Goal: Communication & Community: Share content

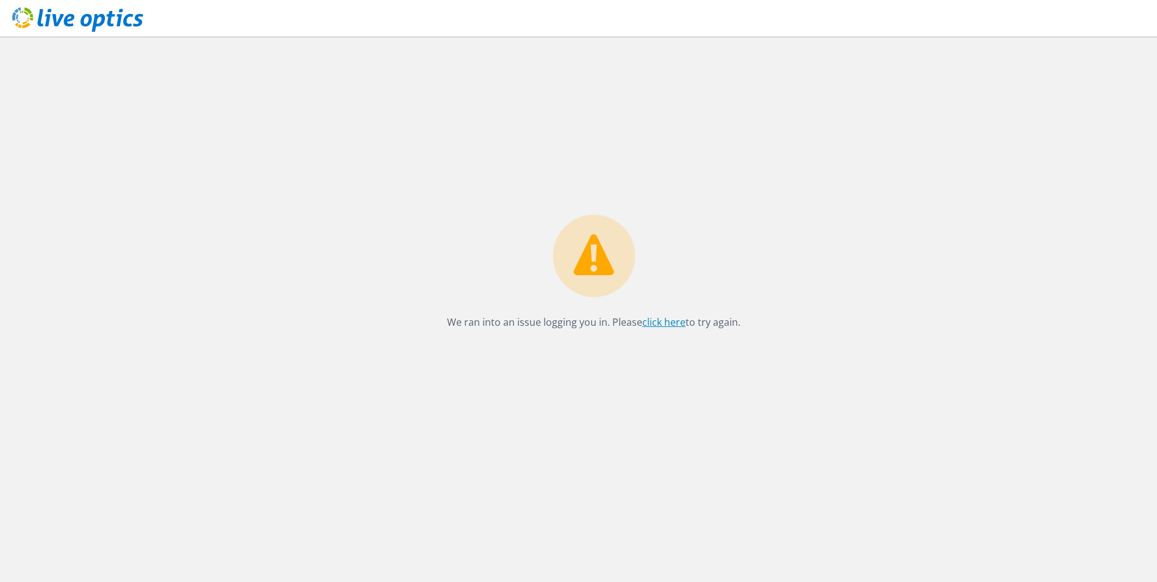
click at [662, 318] on link "click here" at bounding box center [663, 321] width 43 height 13
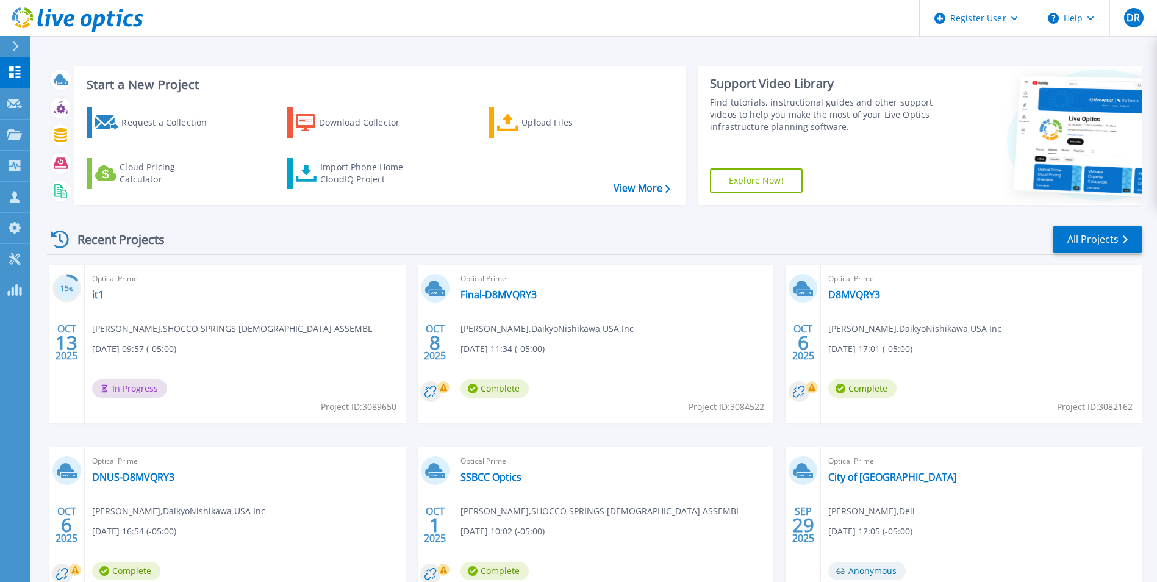
scroll to position [61, 0]
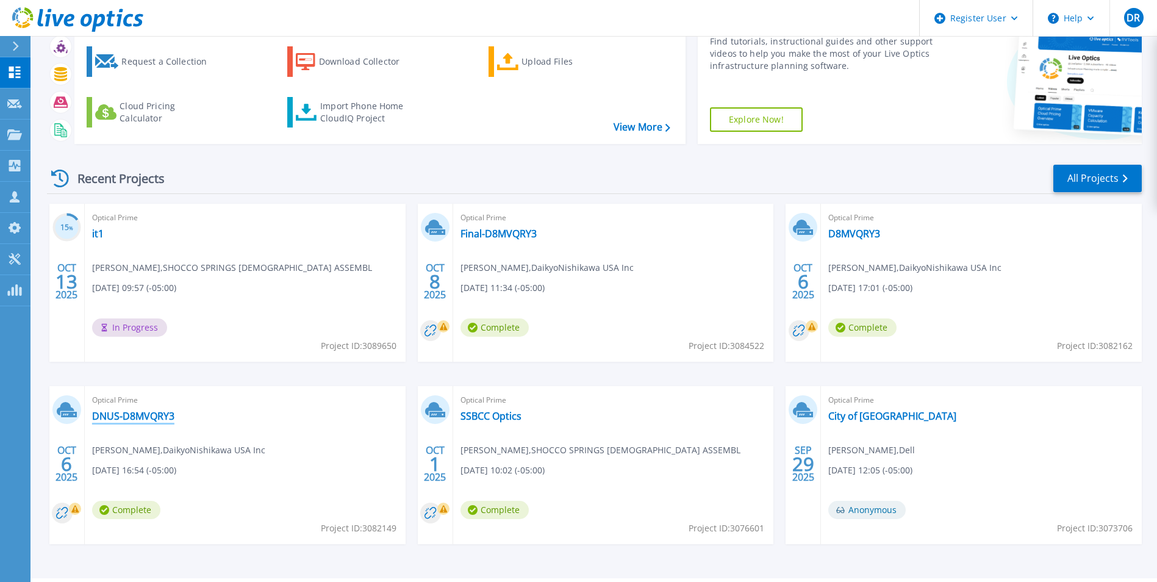
click at [116, 413] on link "DNUS-D8MVQRY3" at bounding box center [133, 416] width 82 height 12
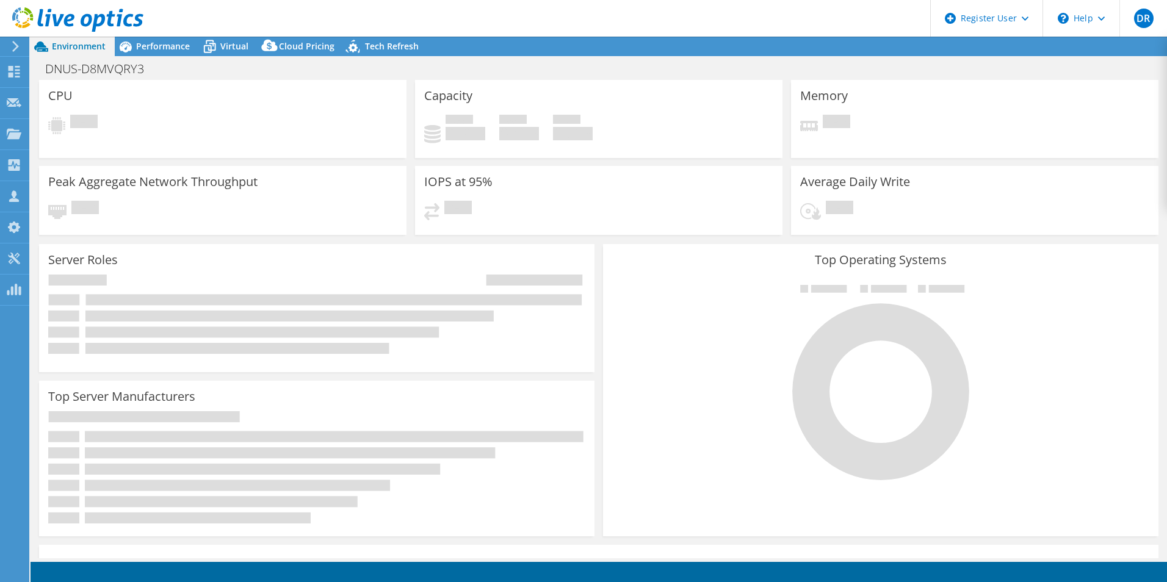
select select "USD"
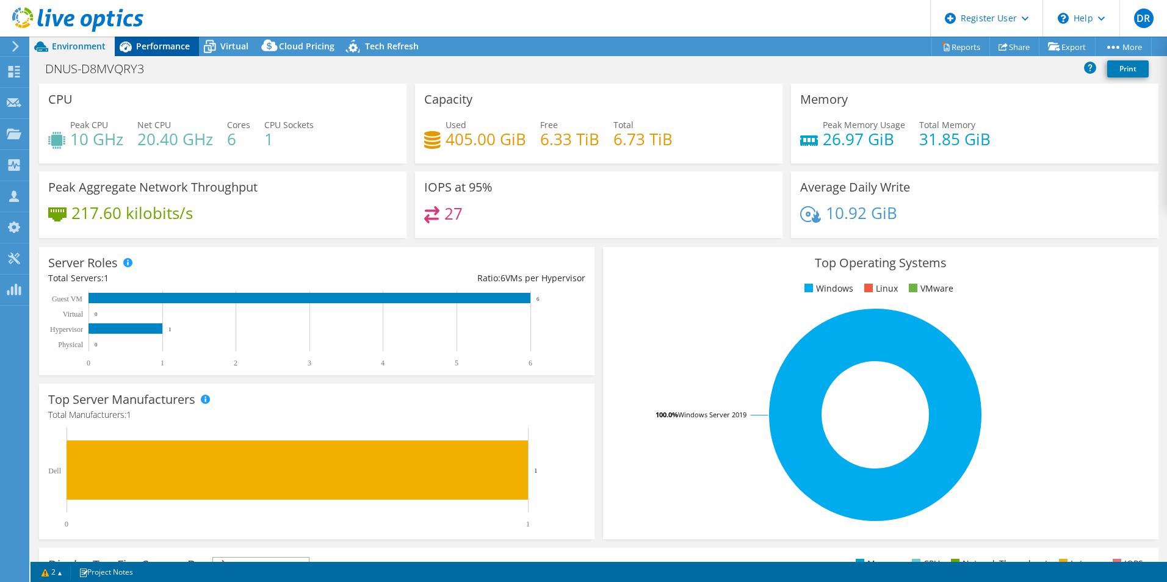
drag, startPoint x: 200, startPoint y: 49, endPoint x: 151, endPoint y: 41, distance: 48.8
click at [199, 49] on icon at bounding box center [209, 46] width 21 height 21
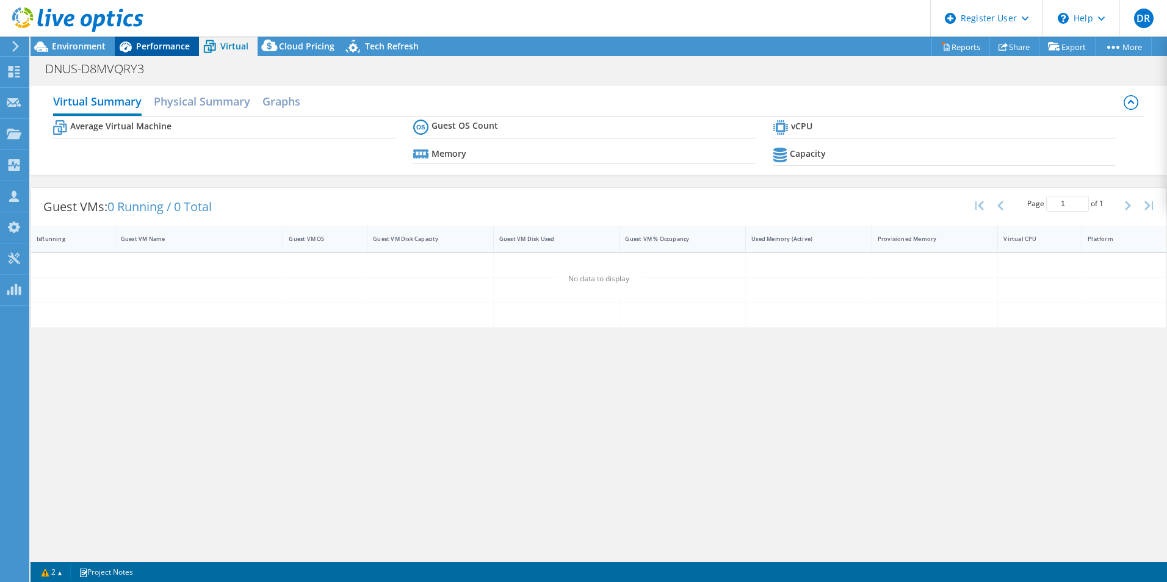
click at [148, 40] on span "Performance" at bounding box center [163, 46] width 54 height 12
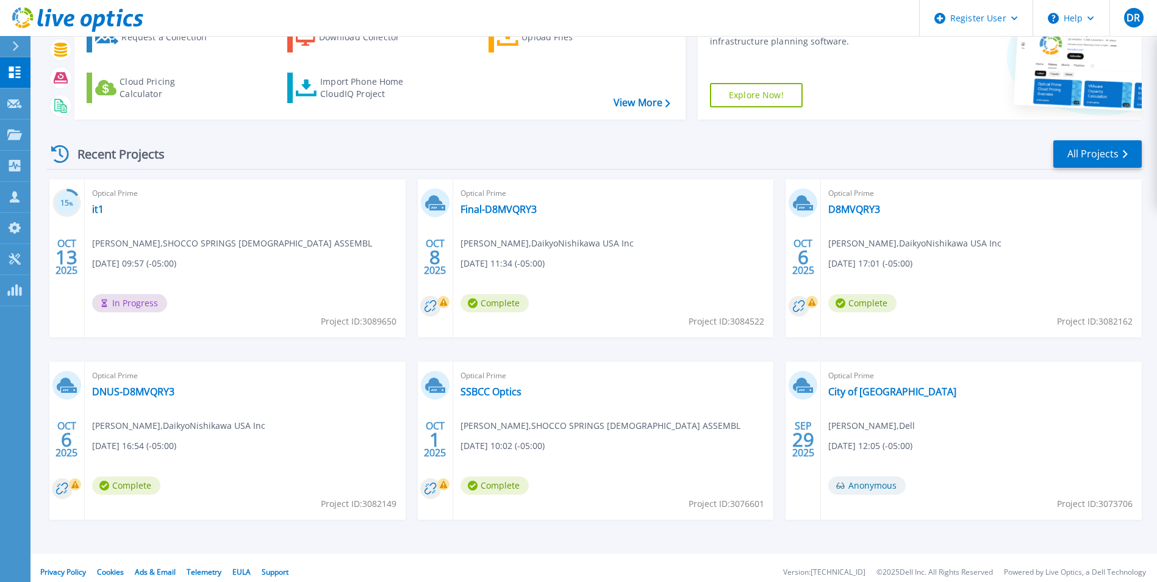
scroll to position [94, 0]
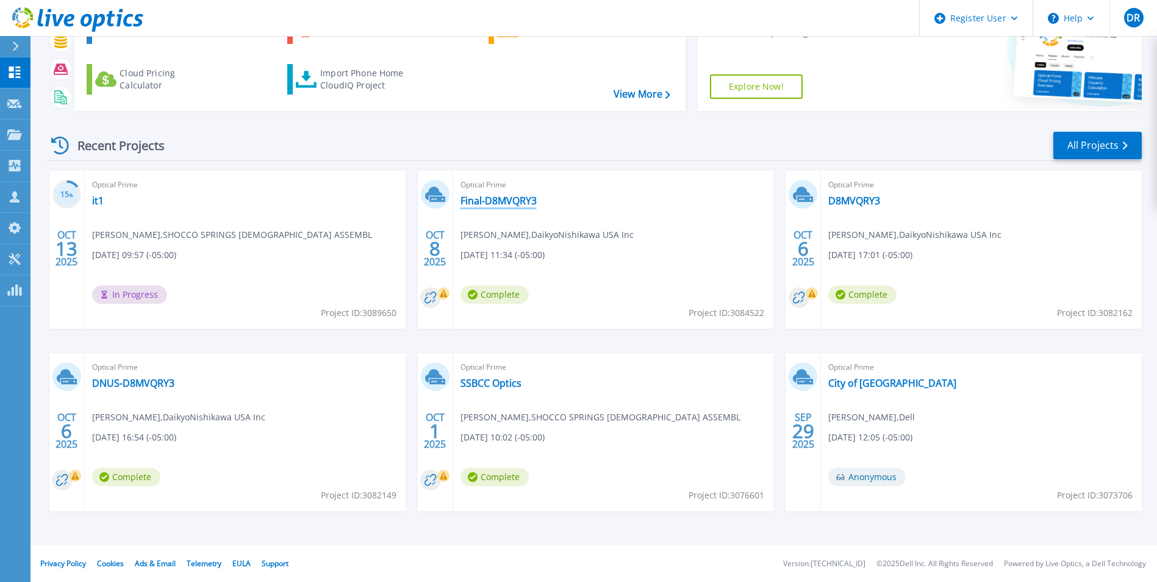
click at [516, 198] on link "Final-D8MVQRY3" at bounding box center [499, 201] width 76 height 12
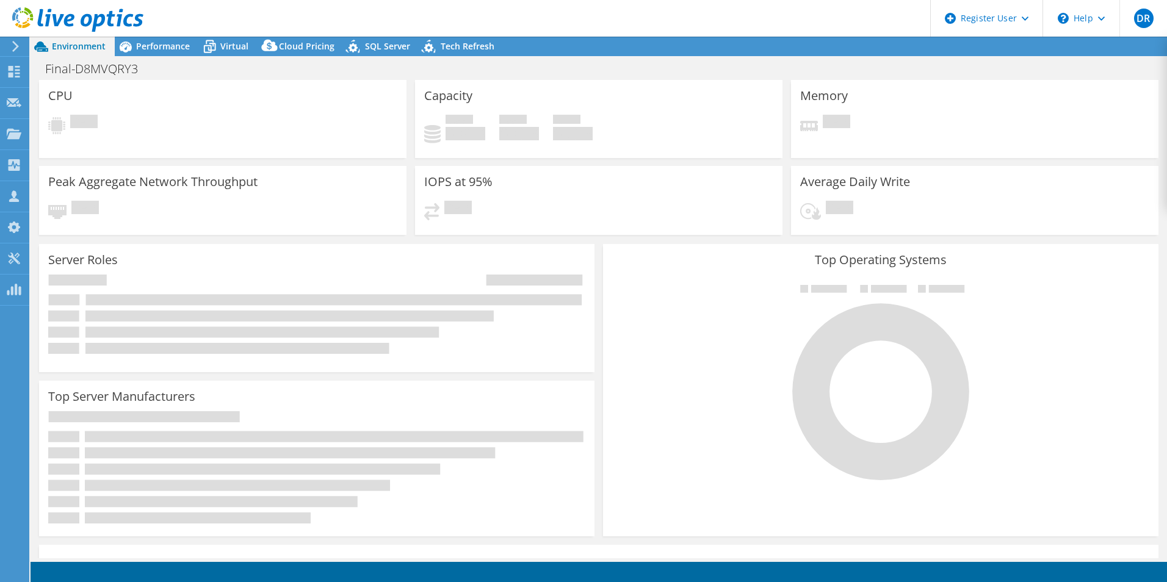
select select "USD"
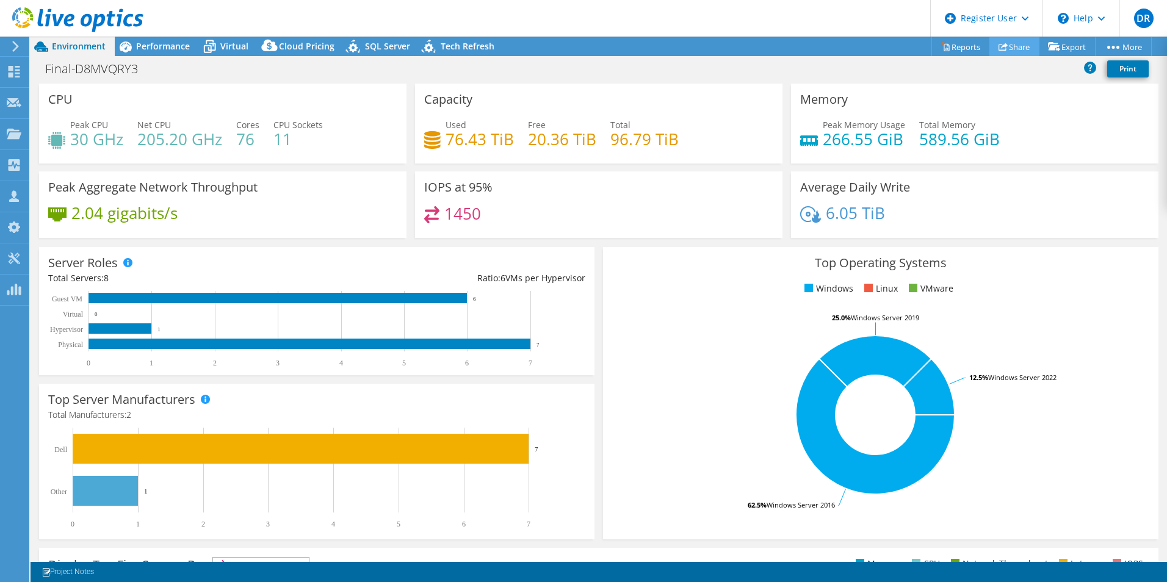
click at [1001, 48] on link "Share" at bounding box center [1014, 46] width 50 height 19
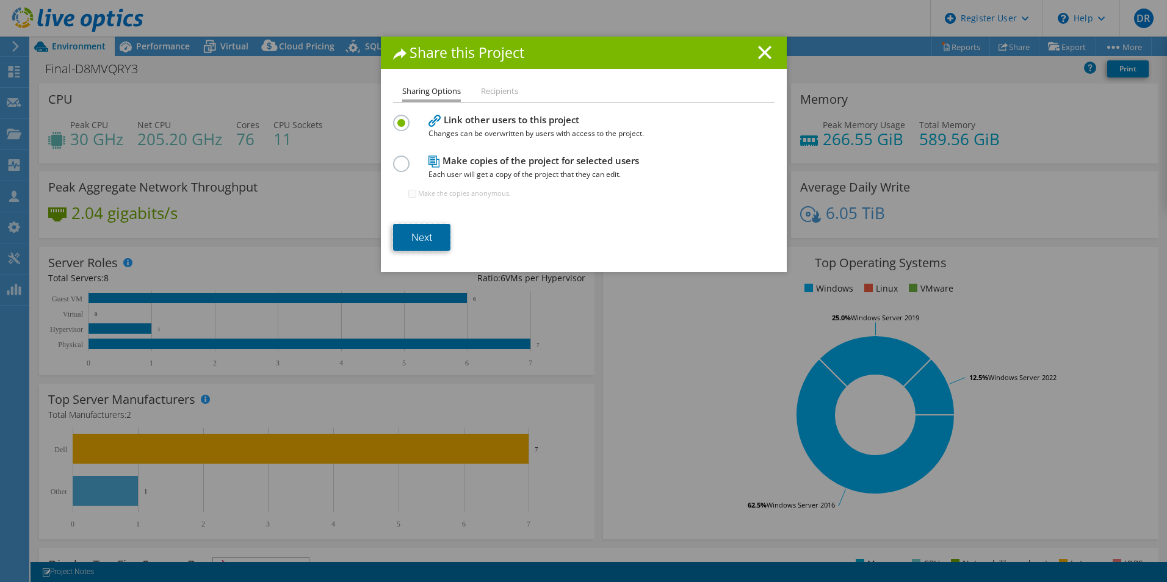
click at [430, 231] on link "Next" at bounding box center [421, 237] width 57 height 27
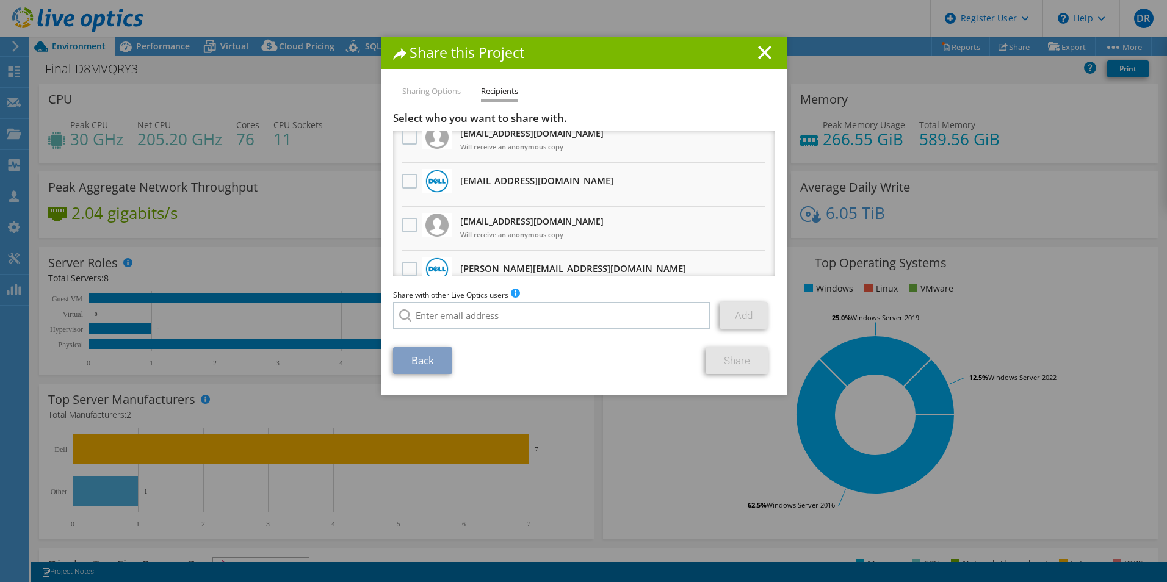
scroll to position [122, 0]
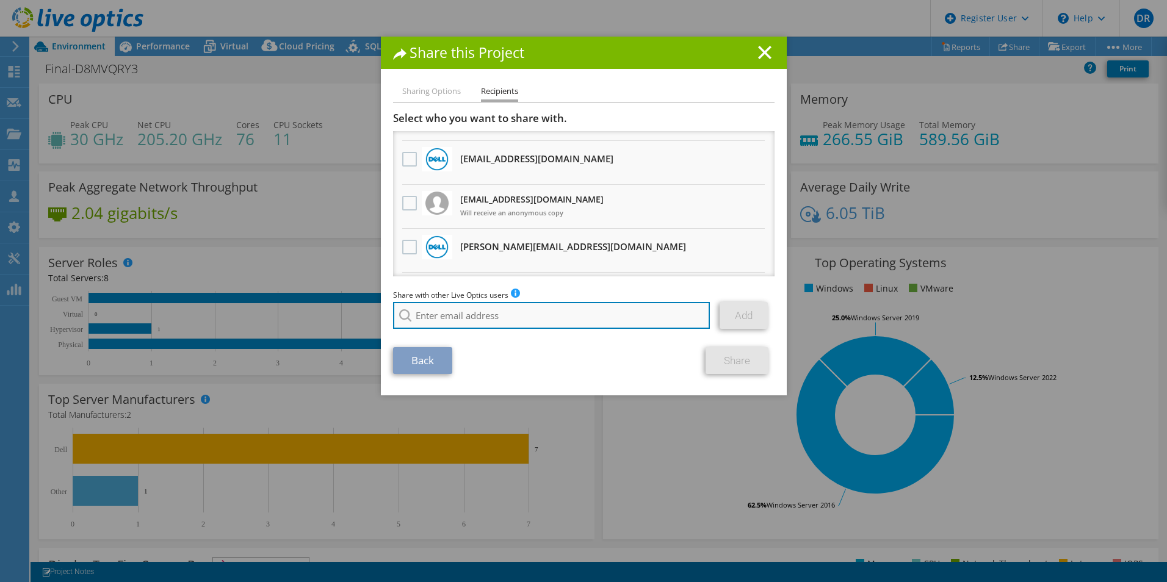
click at [480, 315] on input "search" at bounding box center [551, 315] width 317 height 27
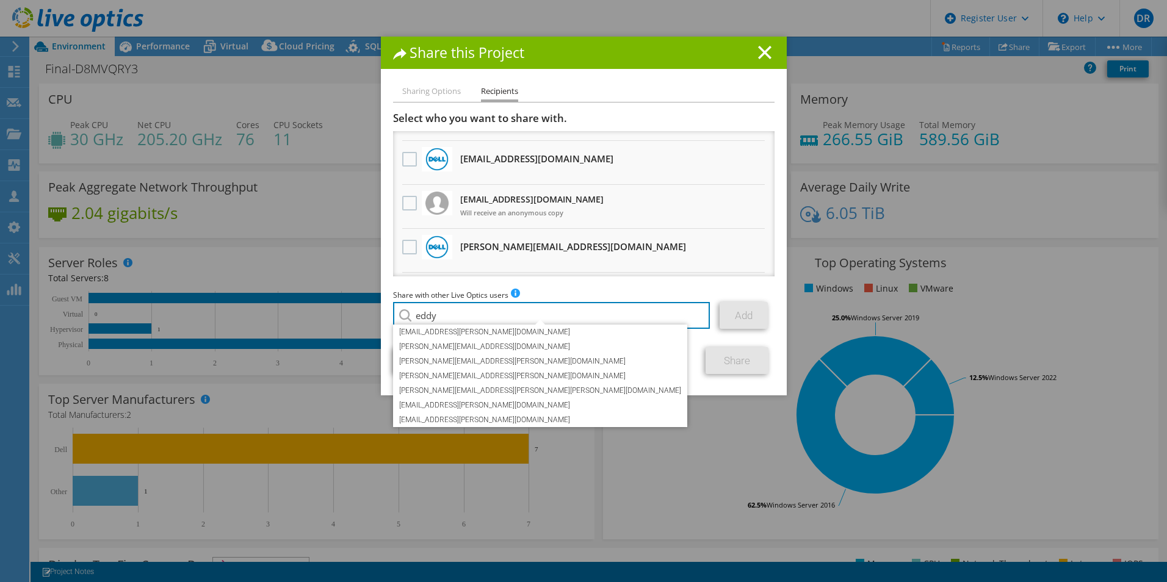
type input "eddy"
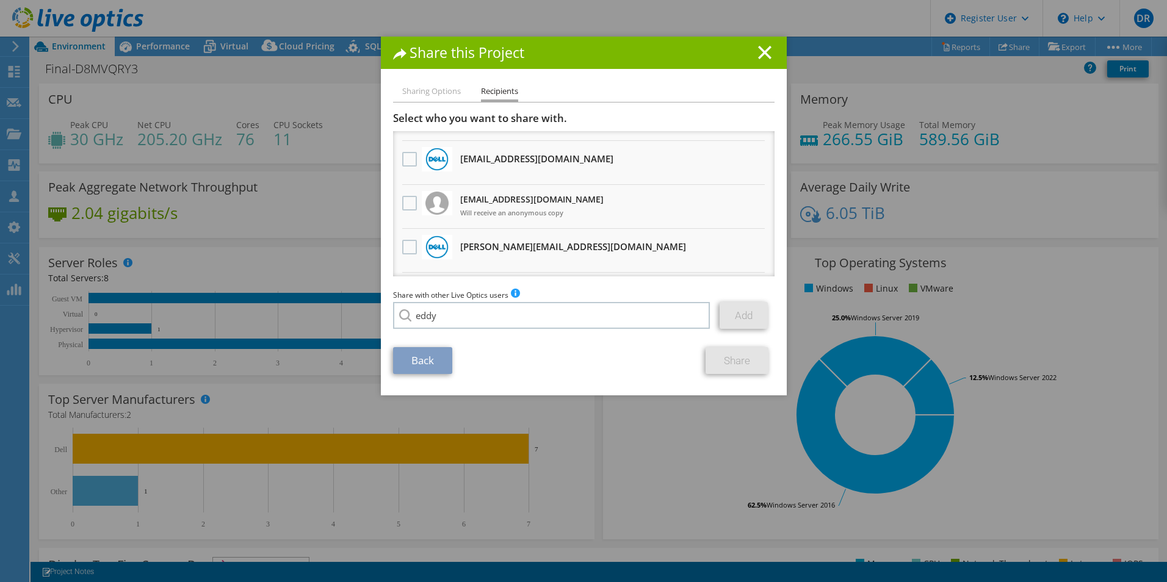
click at [649, 356] on div "Back Share" at bounding box center [583, 360] width 381 height 27
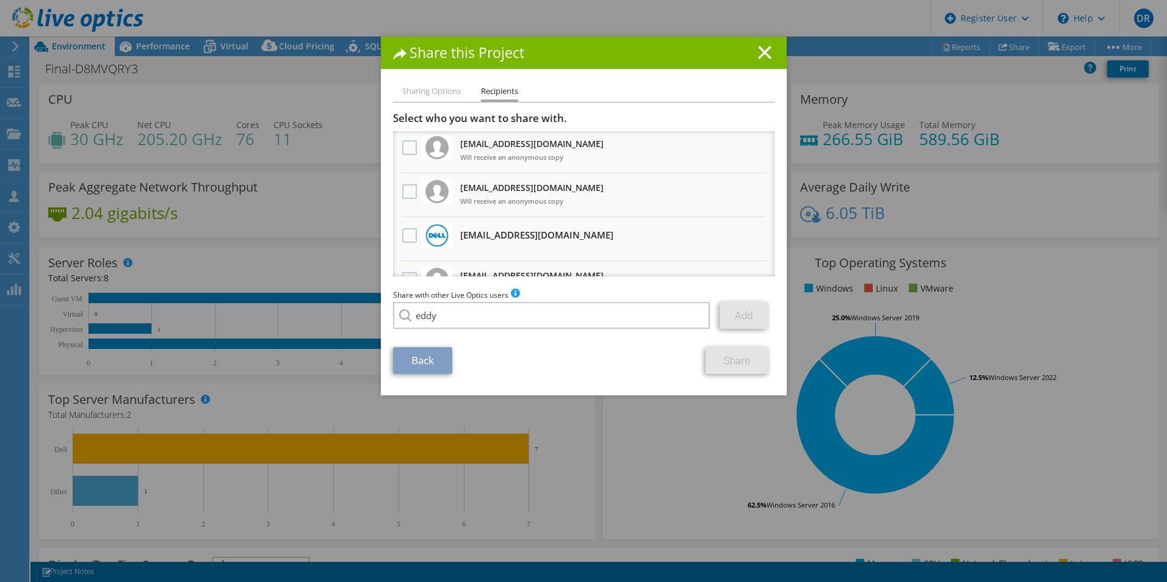
scroll to position [0, 0]
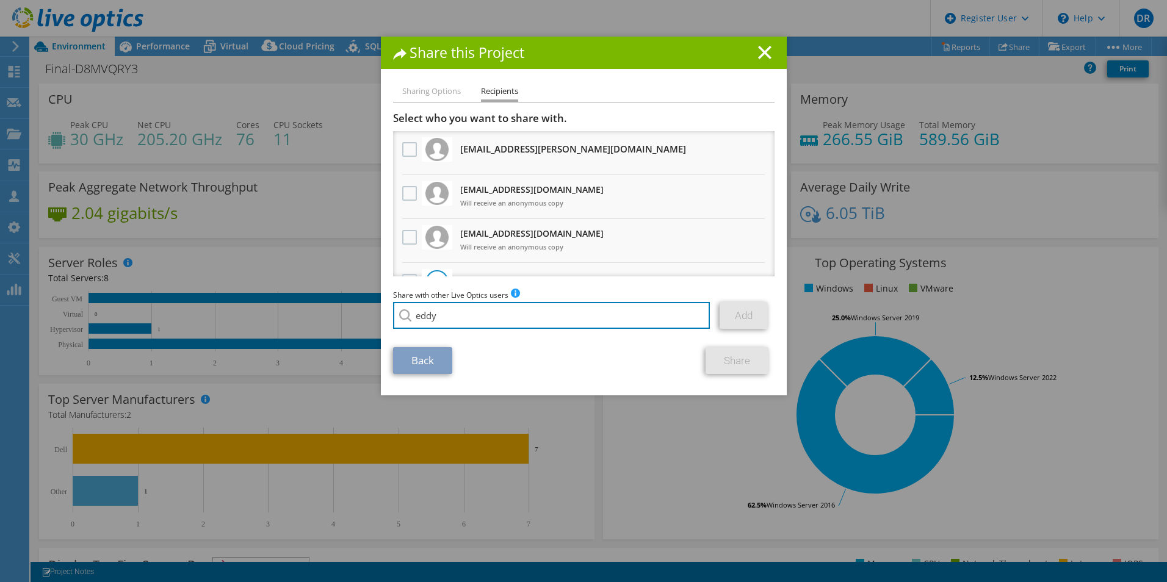
drag, startPoint x: 480, startPoint y: 310, endPoint x: 364, endPoint y: 311, distance: 115.3
click at [364, 311] on div "Share this Project Sharing Options Recipients Link other users to this project …" at bounding box center [583, 291] width 1167 height 509
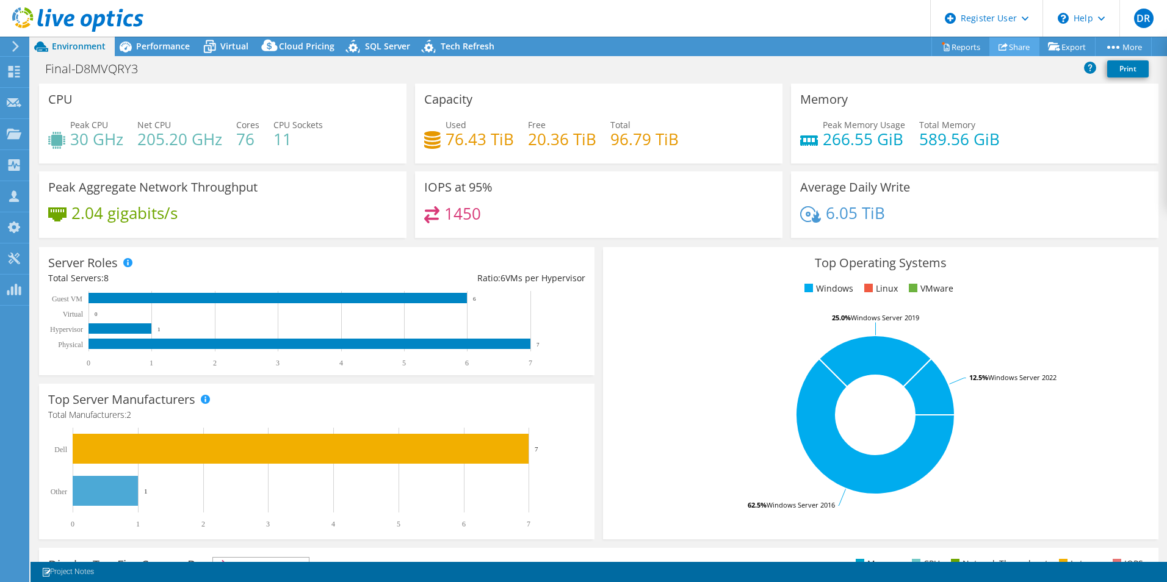
click at [1016, 49] on link "Share" at bounding box center [1014, 46] width 50 height 19
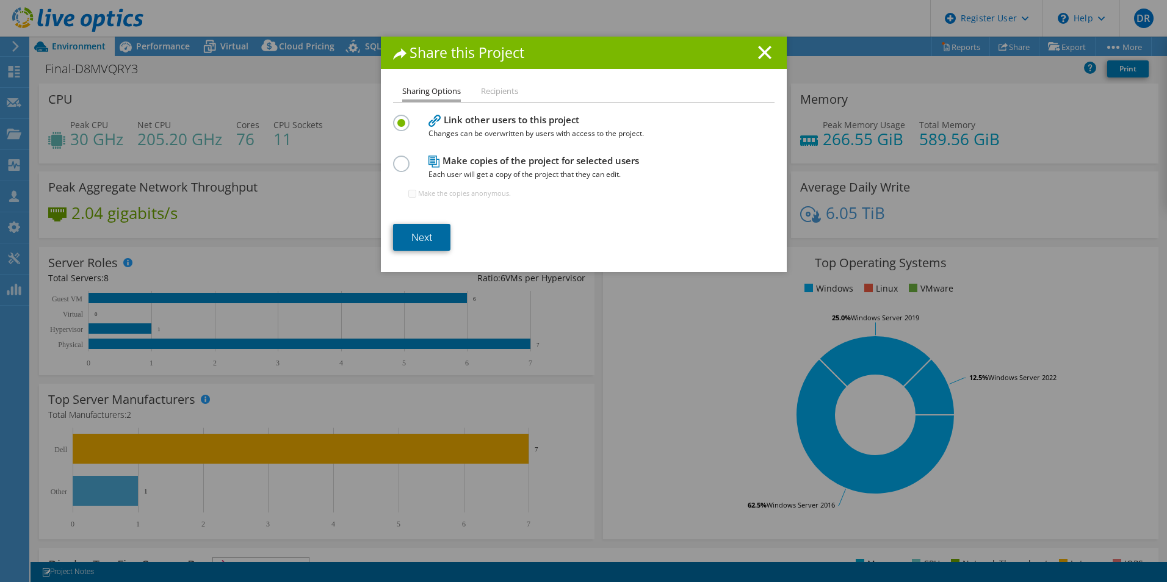
click at [420, 233] on link "Next" at bounding box center [421, 237] width 57 height 27
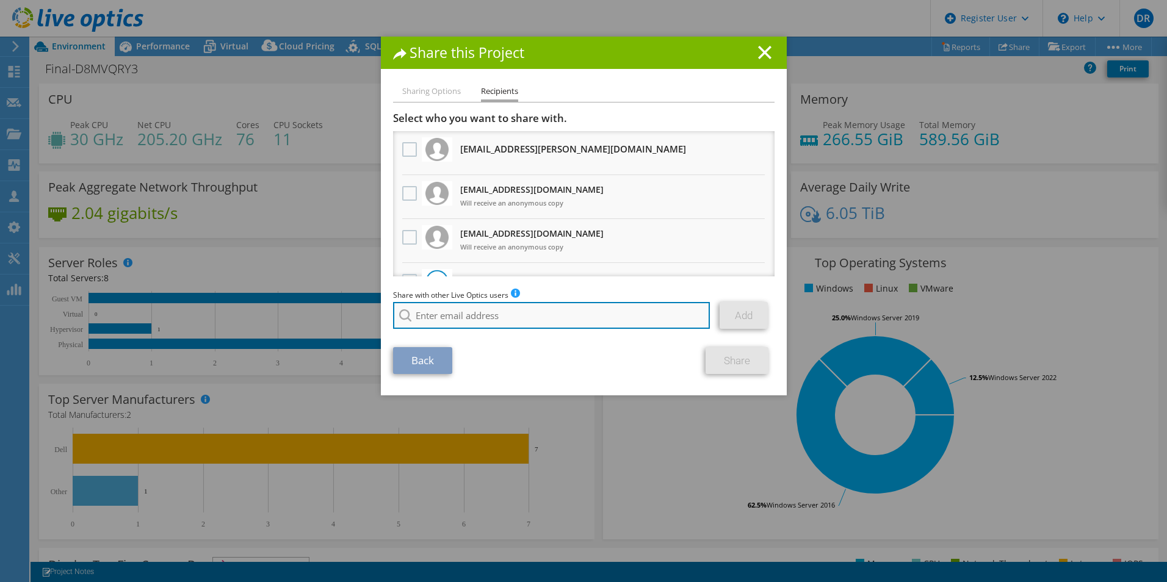
click at [423, 308] on input "search" at bounding box center [551, 315] width 317 height 27
paste input "[PERSON_NAME] <[PERSON_NAME][DOMAIN_NAME][EMAIL_ADDRESS][PERSON_NAME][DOMAIN_NA…"
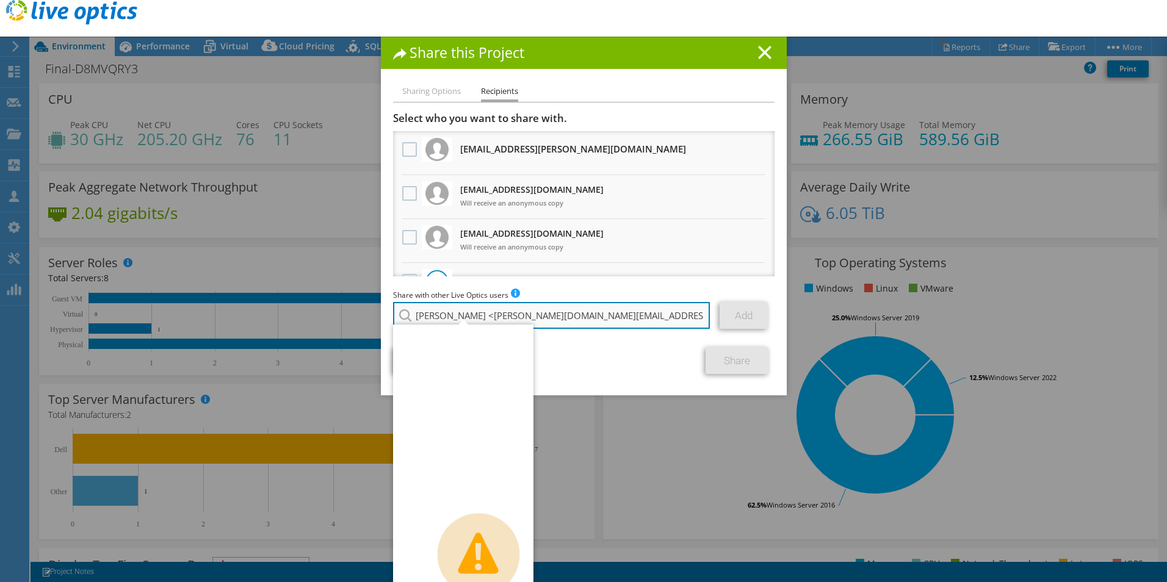
drag, startPoint x: 473, startPoint y: 318, endPoint x: 425, endPoint y: 315, distance: 48.9
click at [425, 315] on input "[PERSON_NAME] <[PERSON_NAME][DOMAIN_NAME][EMAIL_ADDRESS][PERSON_NAME][DOMAIN_NA…" at bounding box center [551, 315] width 317 height 27
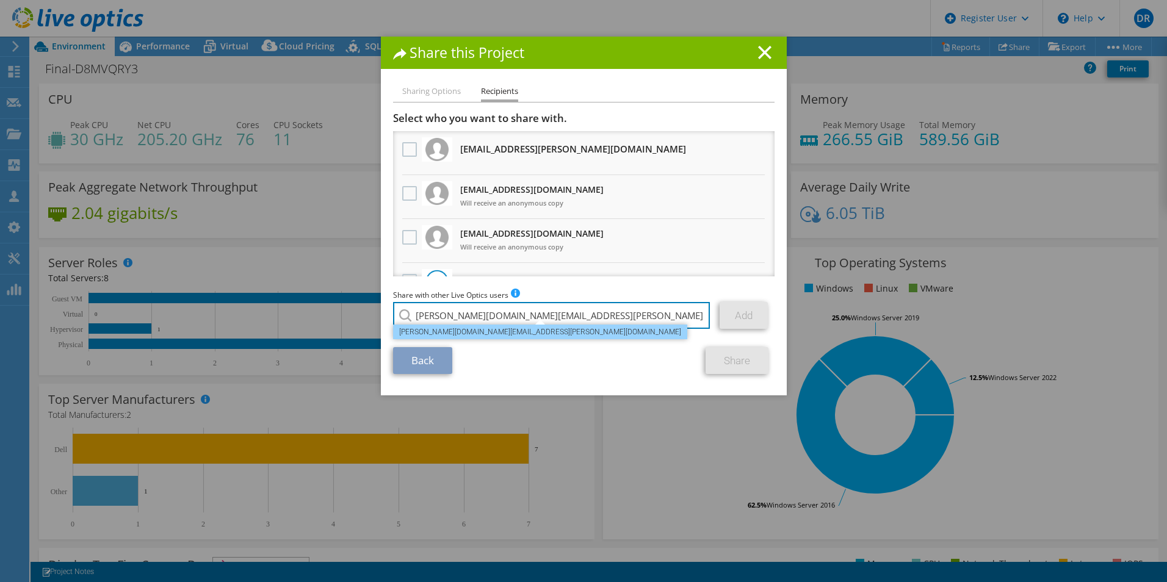
type input "[PERSON_NAME][DOMAIN_NAME][EMAIL_ADDRESS][PERSON_NAME][DOMAIN_NAME]"
click at [487, 338] on li "[PERSON_NAME][DOMAIN_NAME][EMAIL_ADDRESS][PERSON_NAME][DOMAIN_NAME]" at bounding box center [540, 332] width 294 height 15
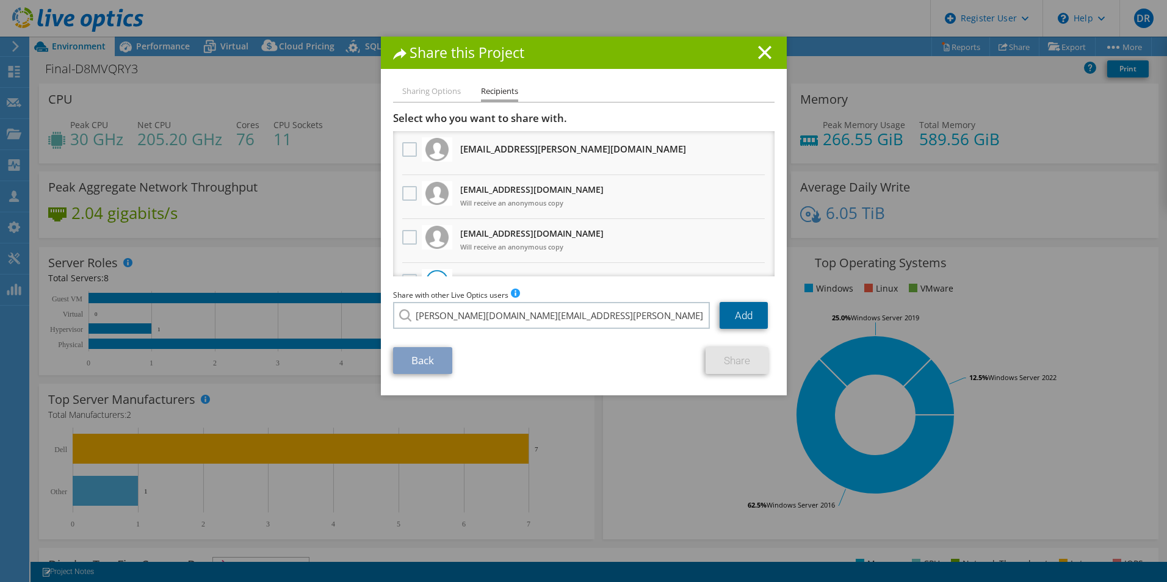
click at [746, 316] on link "Add" at bounding box center [743, 315] width 48 height 27
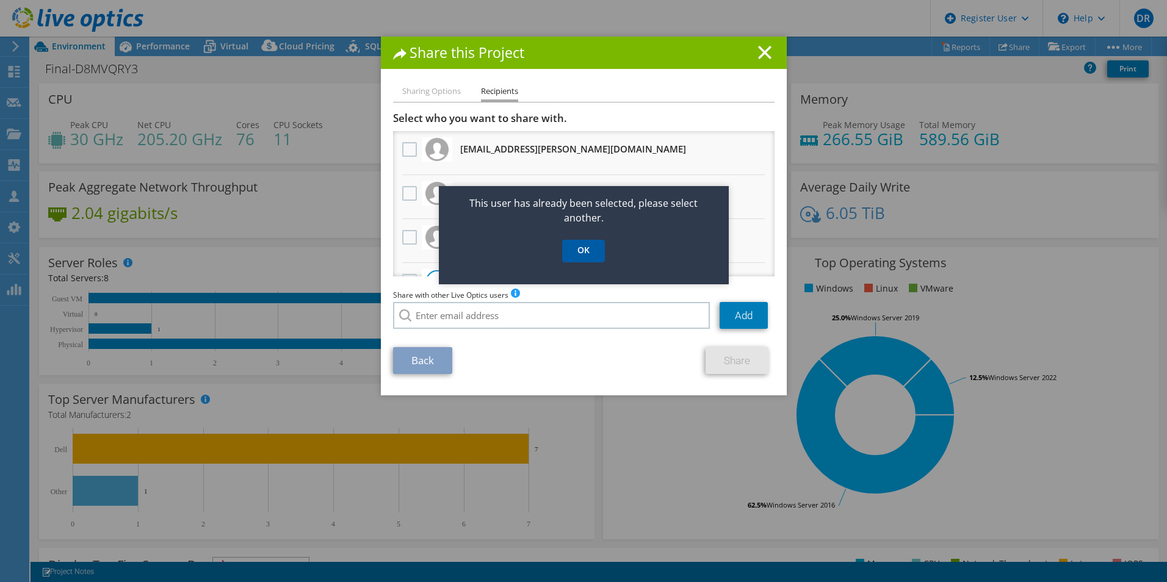
click at [591, 252] on link "OK" at bounding box center [583, 251] width 43 height 23
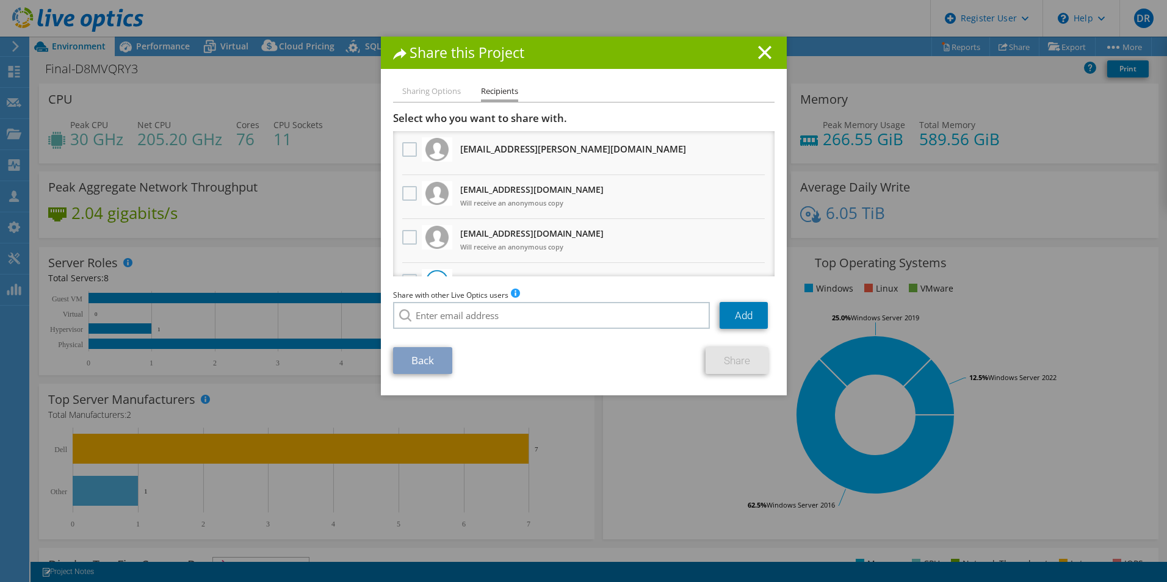
click at [426, 91] on li "Sharing Options" at bounding box center [431, 91] width 59 height 15
click at [431, 90] on li "Sharing Options" at bounding box center [431, 91] width 59 height 15
click at [489, 93] on li "Recipients" at bounding box center [499, 93] width 37 height 18
click at [758, 47] on icon at bounding box center [764, 52] width 13 height 13
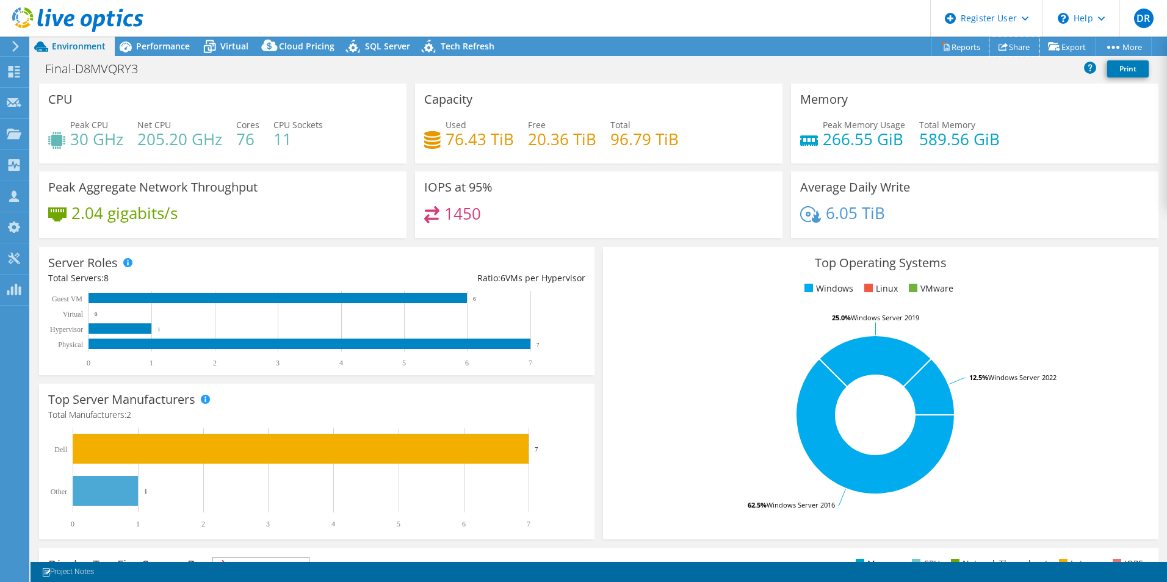
drag, startPoint x: 1004, startPoint y: 44, endPoint x: 994, endPoint y: 71, distance: 28.8
click at [1004, 44] on link "Share" at bounding box center [1014, 46] width 50 height 19
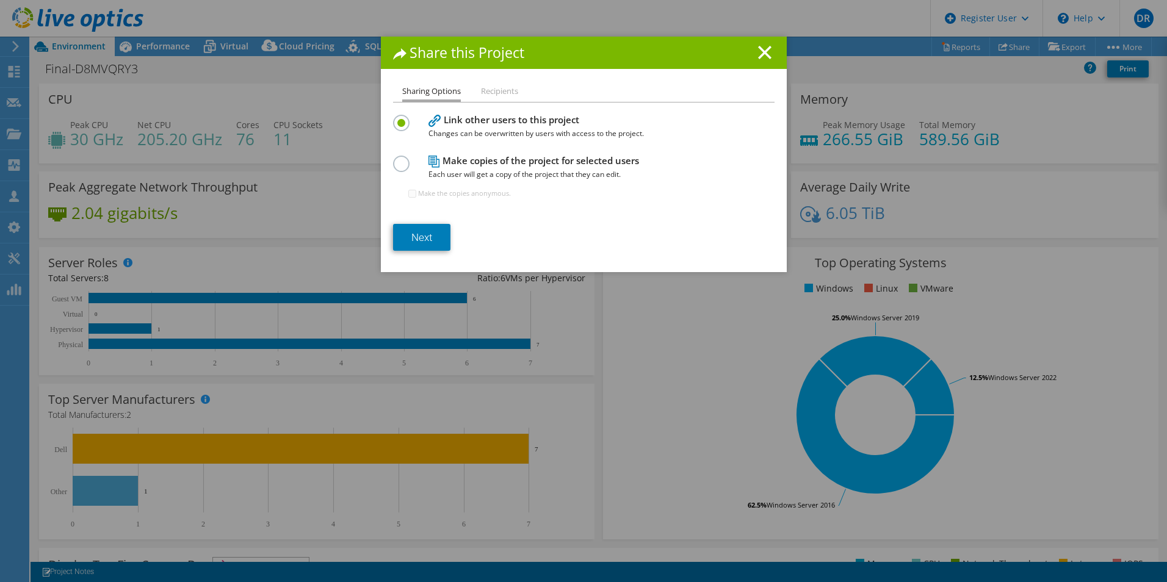
drag, startPoint x: 499, startPoint y: 92, endPoint x: 492, endPoint y: 95, distance: 7.4
click at [499, 92] on li "Recipients" at bounding box center [499, 91] width 37 height 15
click at [483, 95] on li "Recipients" at bounding box center [499, 91] width 37 height 15
click at [758, 54] on icon at bounding box center [764, 52] width 13 height 13
